Goal: Transaction & Acquisition: Obtain resource

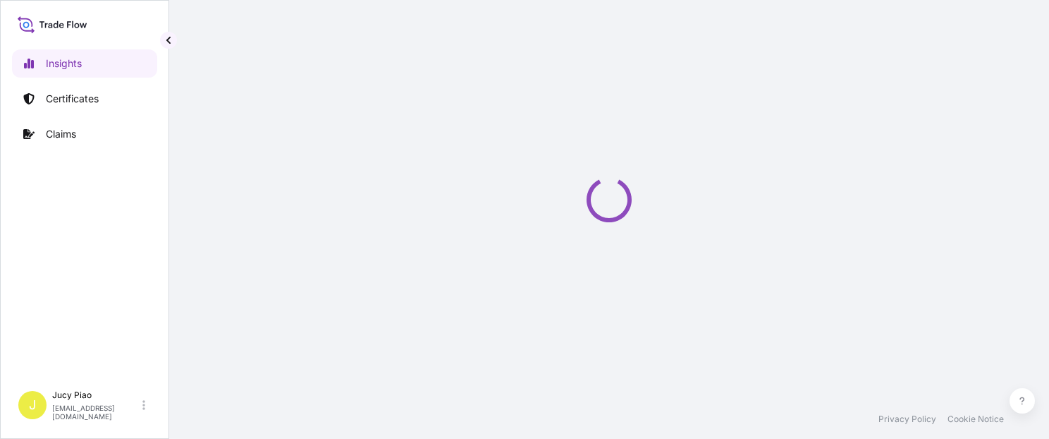
select select "2025"
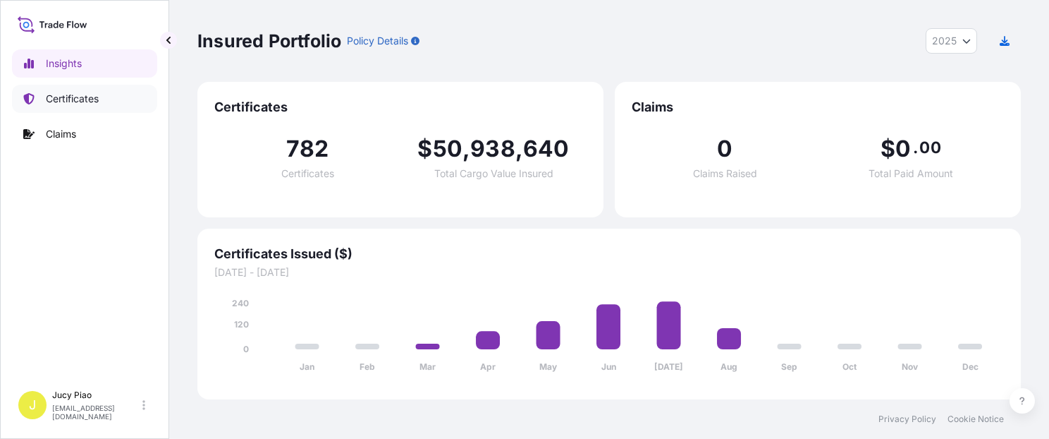
click at [36, 106] on link "Certificates" at bounding box center [84, 99] width 145 height 28
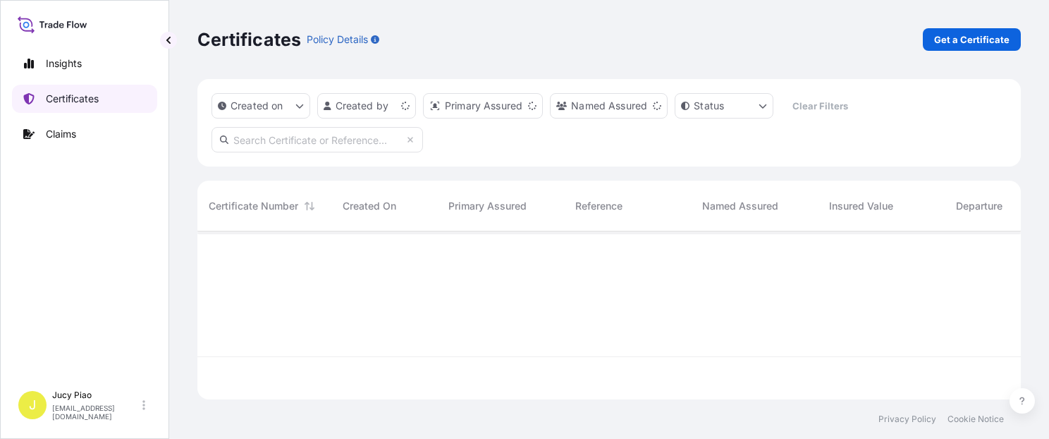
click at [36, 106] on link "Certificates" at bounding box center [84, 99] width 145 height 28
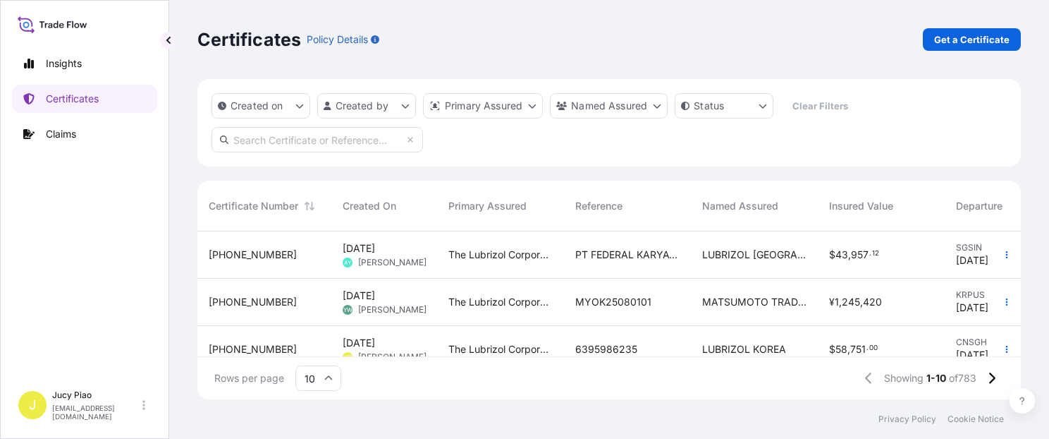
click at [804, 43] on div "Certificates Policy Details Get a Certificate" at bounding box center [609, 39] width 824 height 23
click at [676, 58] on div "Certificates Policy Details Get a Certificate" at bounding box center [609, 39] width 824 height 79
click at [640, 303] on span "MYOK25080101" at bounding box center [613, 302] width 76 height 14
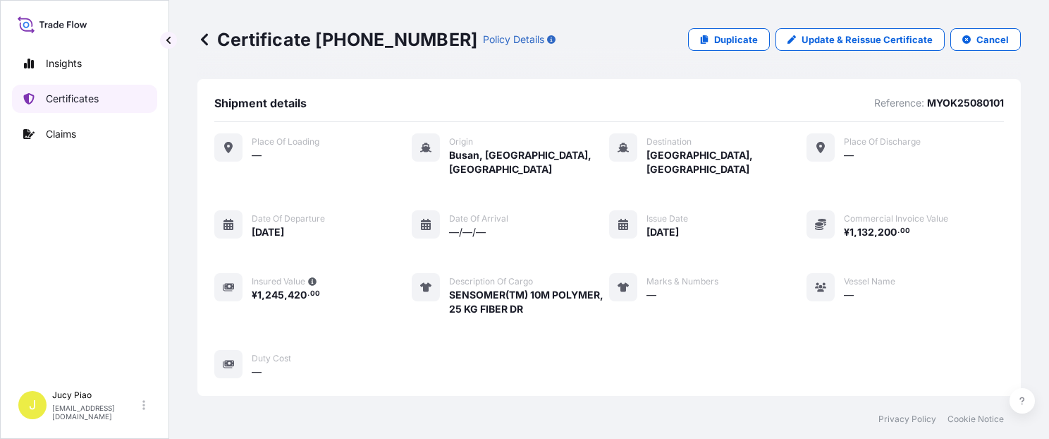
click at [73, 104] on p "Certificates" at bounding box center [72, 99] width 53 height 14
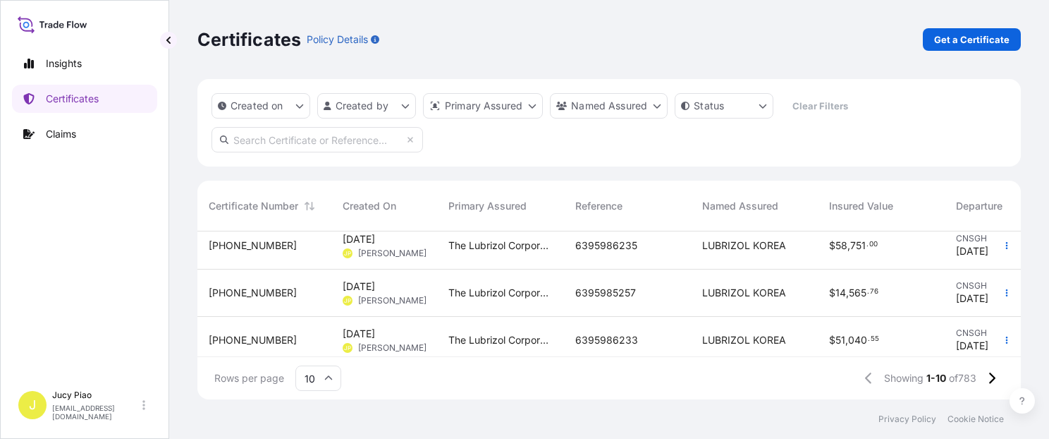
scroll to position [121, 0]
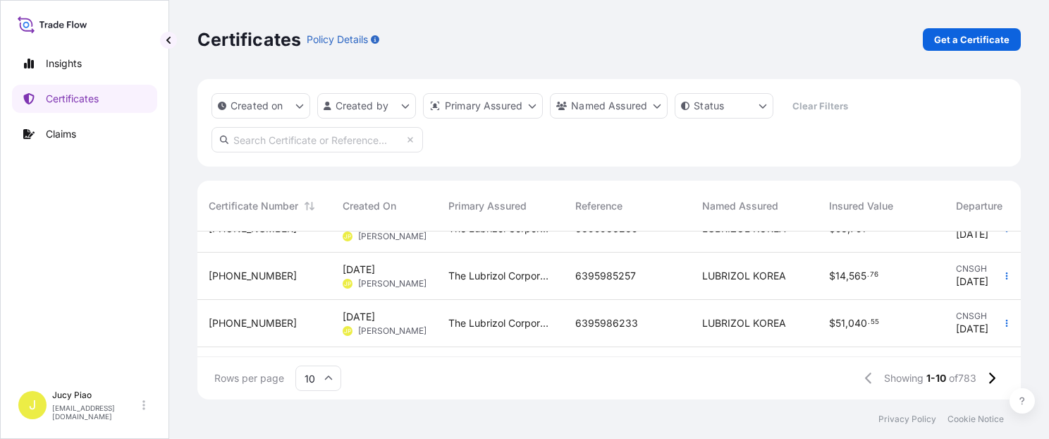
click at [735, 357] on div "Rows per page 10 Showing 1-10 of 783" at bounding box center [609, 378] width 824 height 42
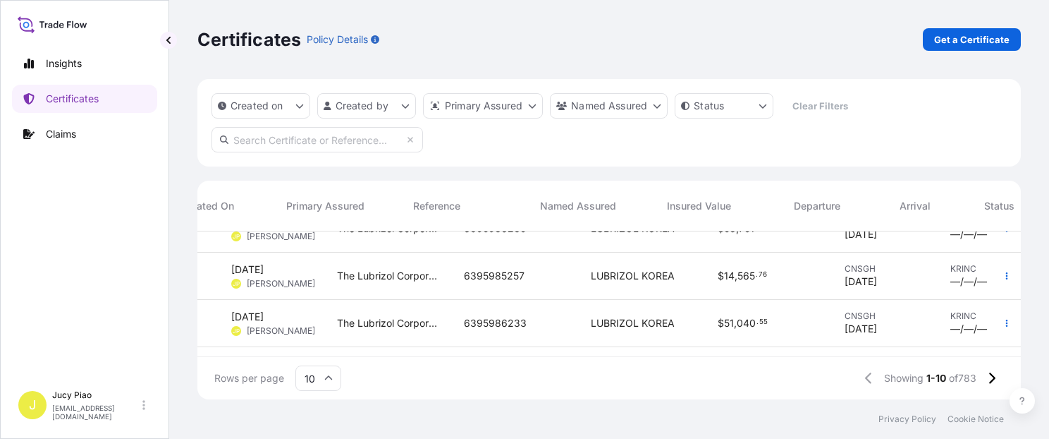
scroll to position [121, 173]
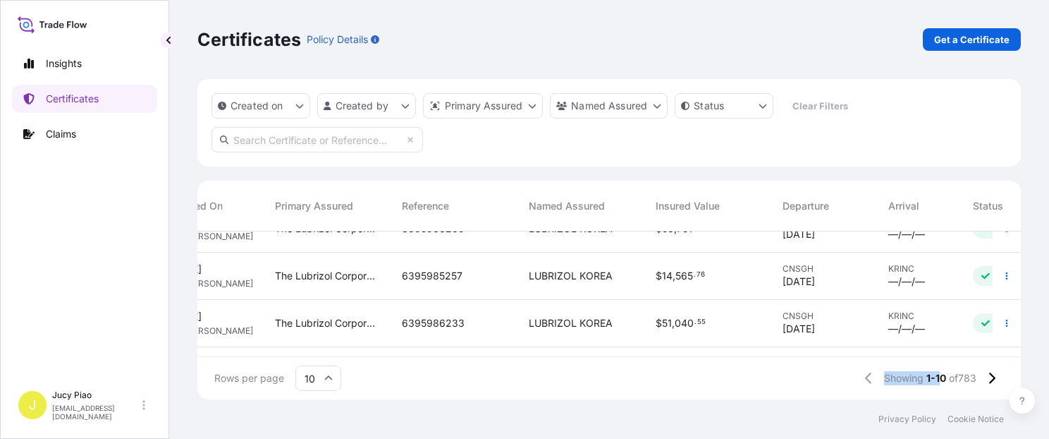
drag, startPoint x: 877, startPoint y: 359, endPoint x: 935, endPoint y: 358, distance: 57.8
click at [935, 358] on div "Rows per page 10 Showing 1-10 of 783" at bounding box center [609, 378] width 824 height 42
drag, startPoint x: 935, startPoint y: 358, endPoint x: 855, endPoint y: 358, distance: 80.4
click at [855, 358] on div "Rows per page 10 Showing 1-10 of 783" at bounding box center [609, 378] width 824 height 42
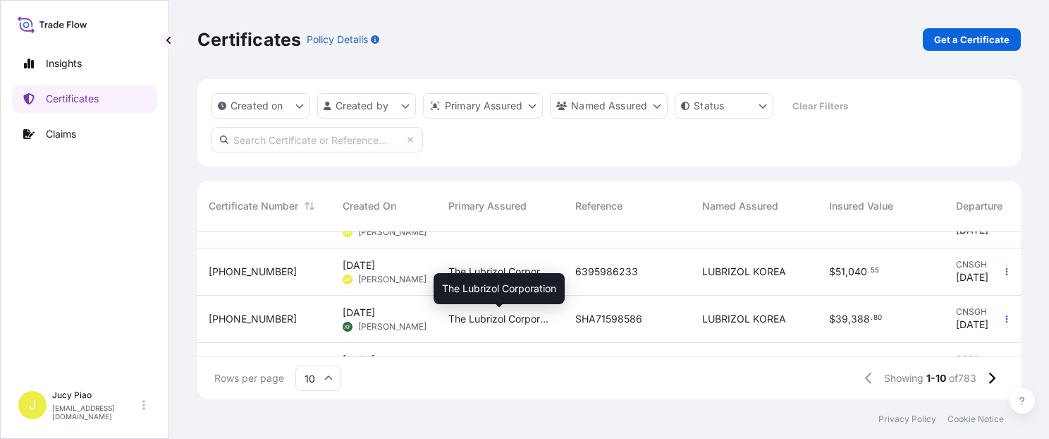
scroll to position [190, 0]
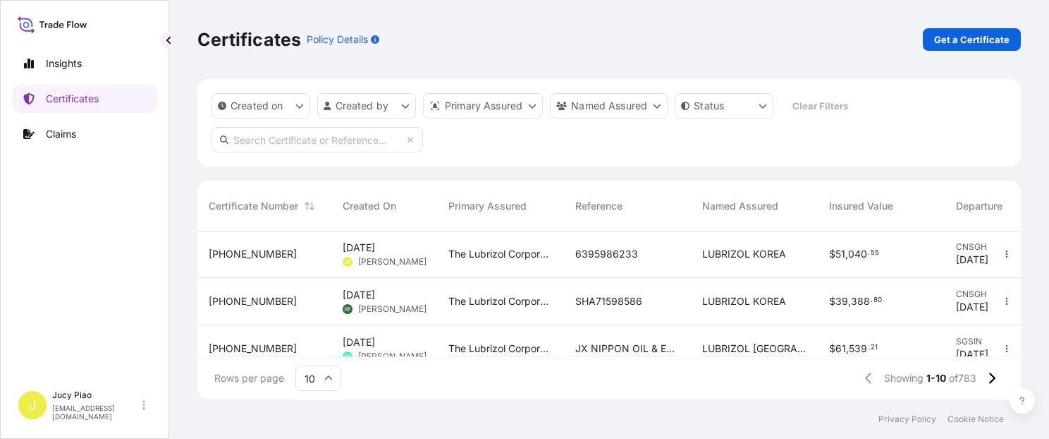
click at [768, 303] on span "LUBRIZOL KOREA" at bounding box center [744, 301] width 84 height 14
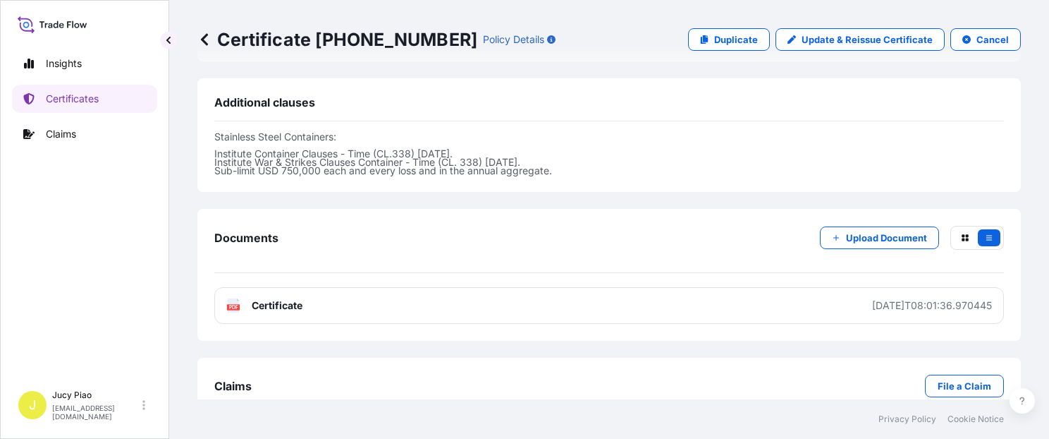
scroll to position [489, 0]
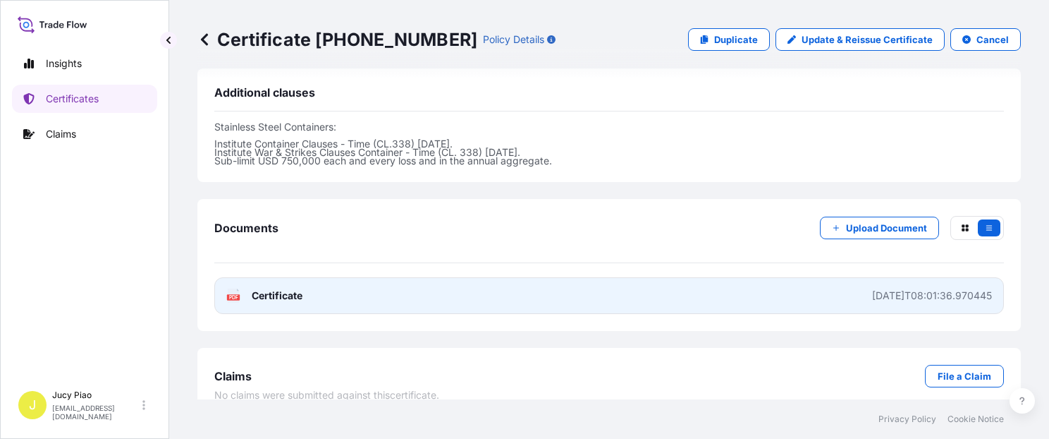
click at [742, 286] on link "PDF Certificate [DATE]T08:01:36.970445" at bounding box center [609, 295] width 790 height 37
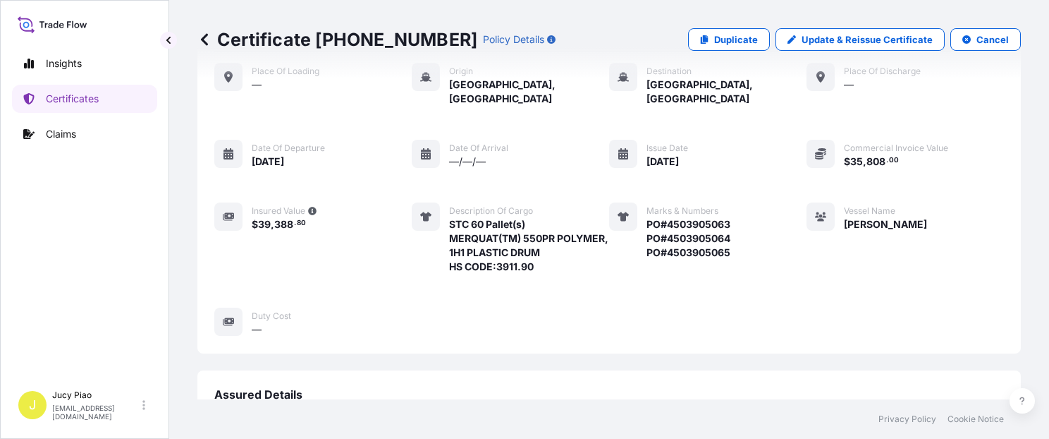
scroll to position [0, 0]
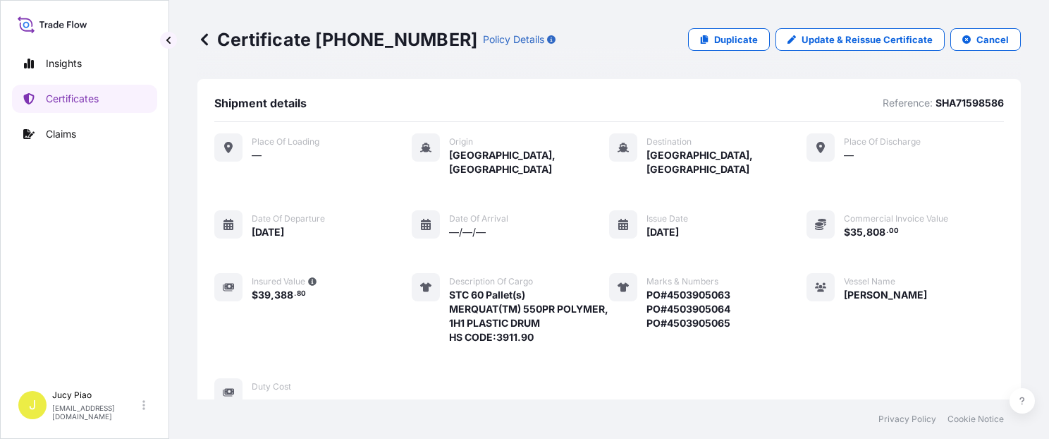
click at [203, 39] on icon at bounding box center [204, 39] width 7 height 12
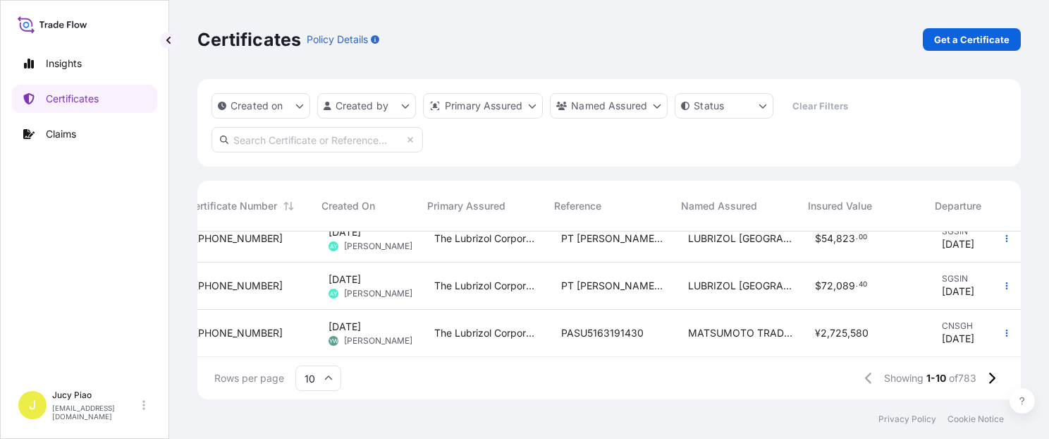
scroll to position [358, 0]
